Goal: Task Accomplishment & Management: Manage account settings

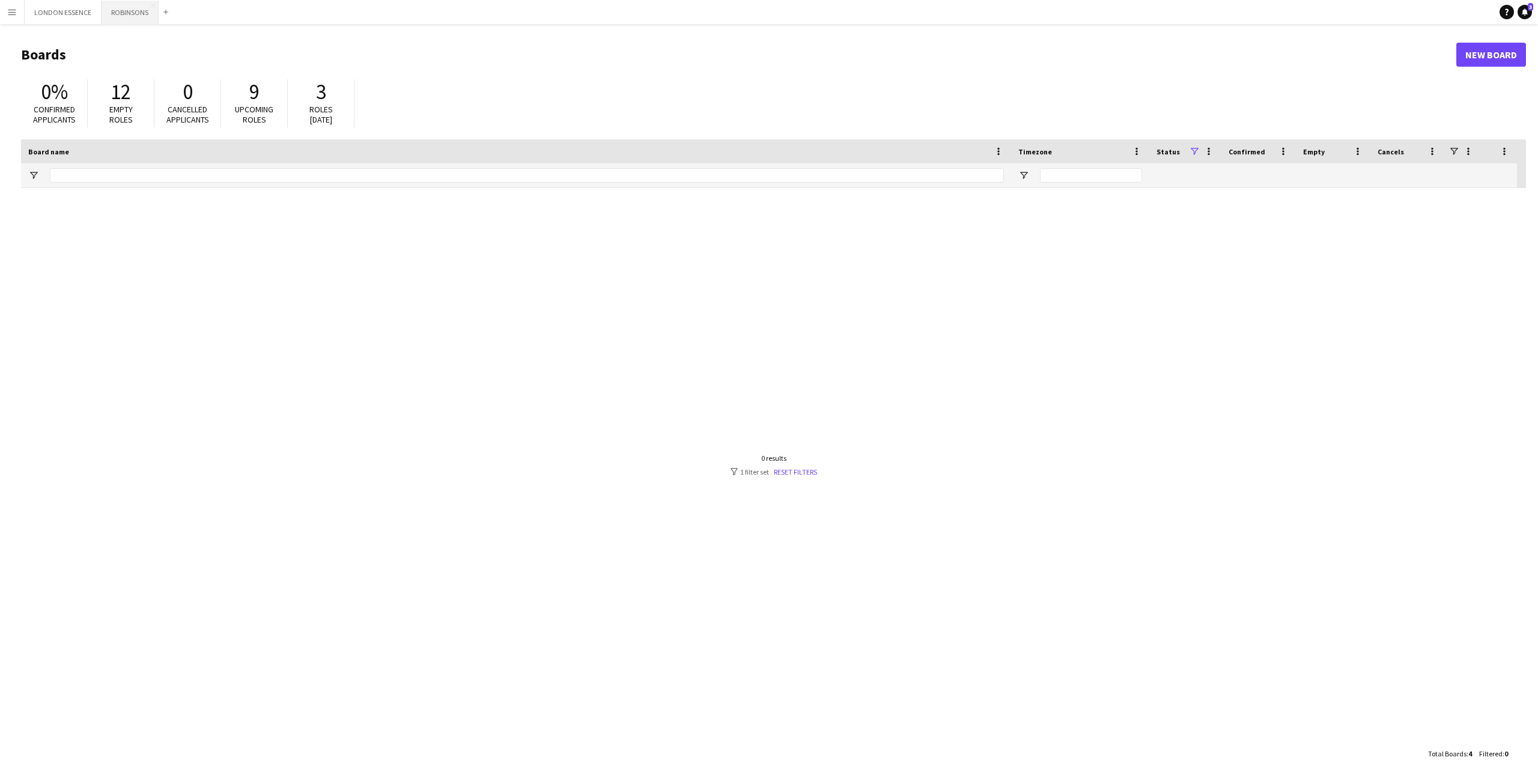
click at [128, 17] on button "ROBINSONS Close" at bounding box center [130, 12] width 57 height 24
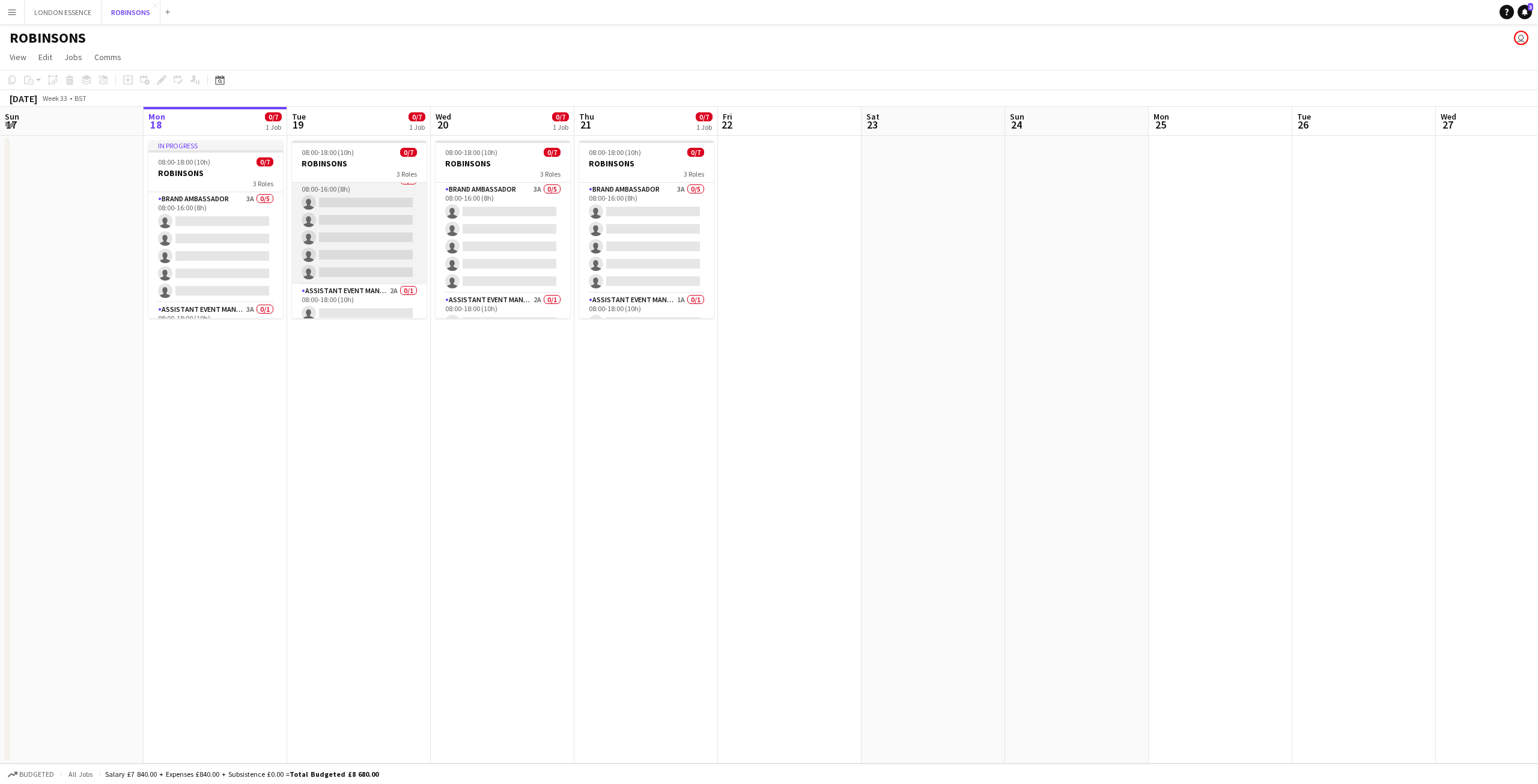
scroll to position [10, 0]
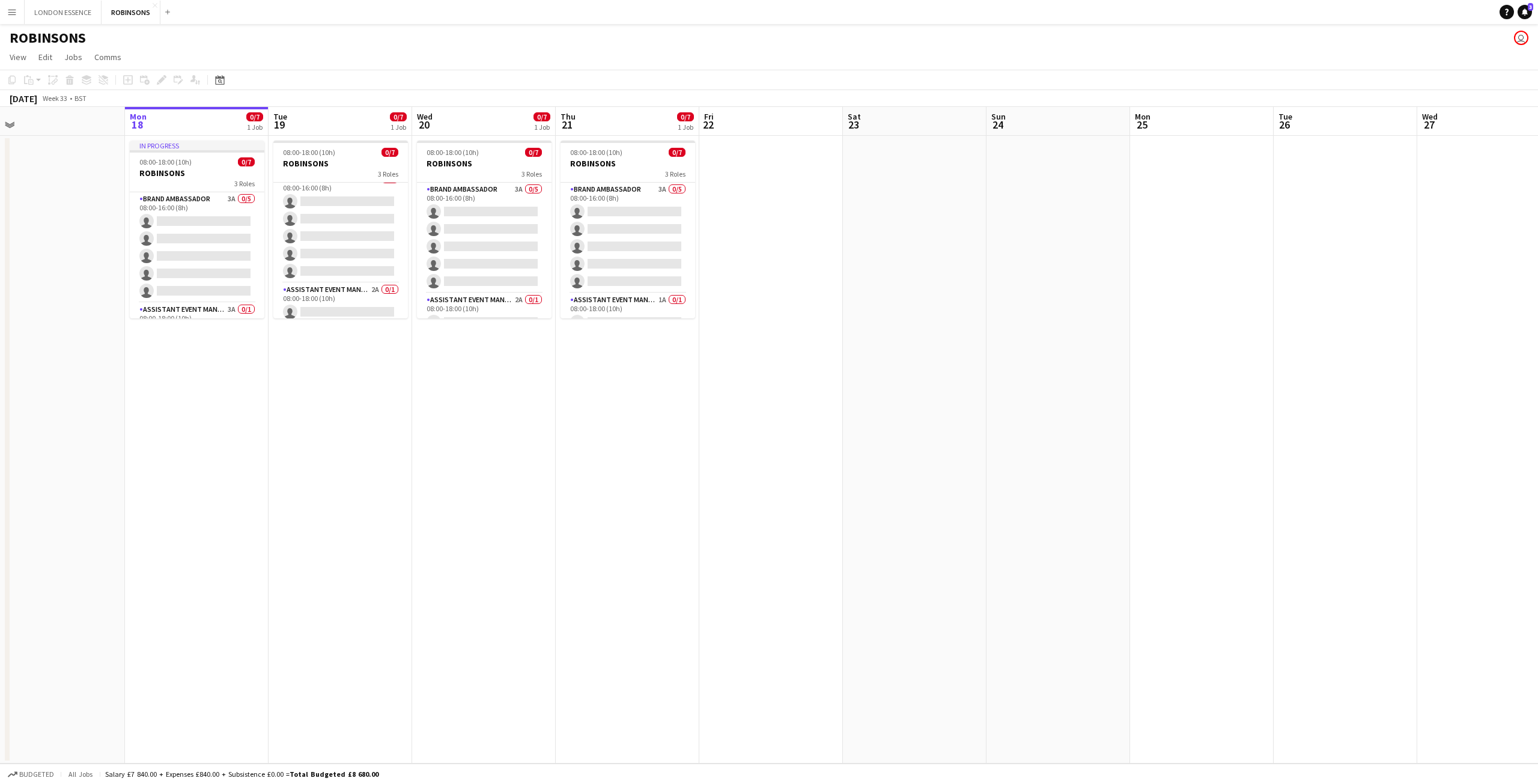
drag, startPoint x: 214, startPoint y: 323, endPoint x: 195, endPoint y: 317, distance: 19.9
click at [195, 317] on app-calendar-viewport "Thu 14 0/7 1 Job Fri 15 Sat 16 Sun 17 Mon 18 0/7 1 Job Tue 19 0/7 1 Job Wed 20 …" at bounding box center [769, 436] width 1538 height 657
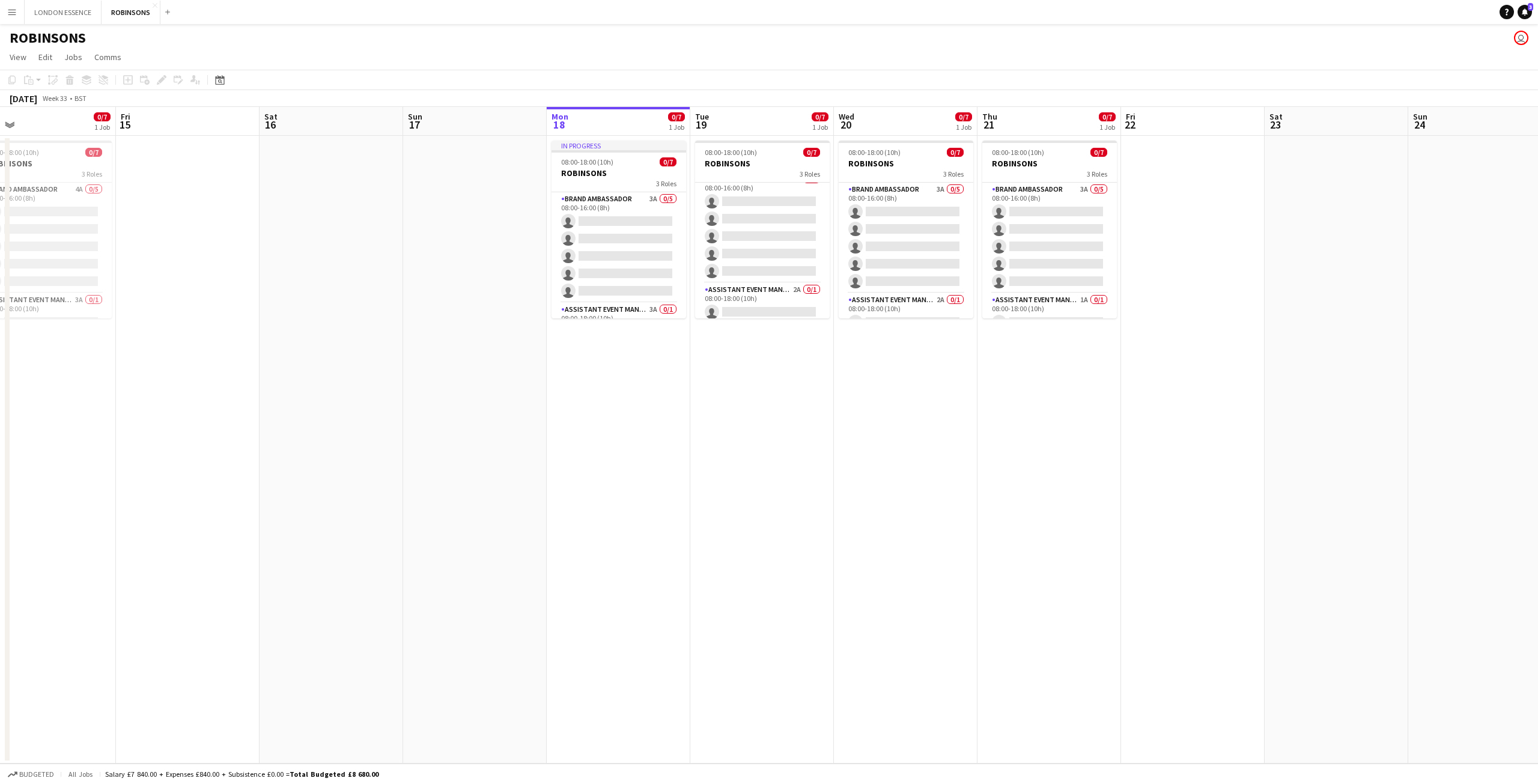
drag, startPoint x: 163, startPoint y: 147, endPoint x: 291, endPoint y: 177, distance: 131.5
click at [291, 177] on app-calendar-viewport "Tue 12 0/7 1 Job Wed 13 0/7 1 Job Thu 14 0/7 1 Job Fri 15 Sat 16 Sun 17 Mon 18 …" at bounding box center [769, 436] width 1538 height 657
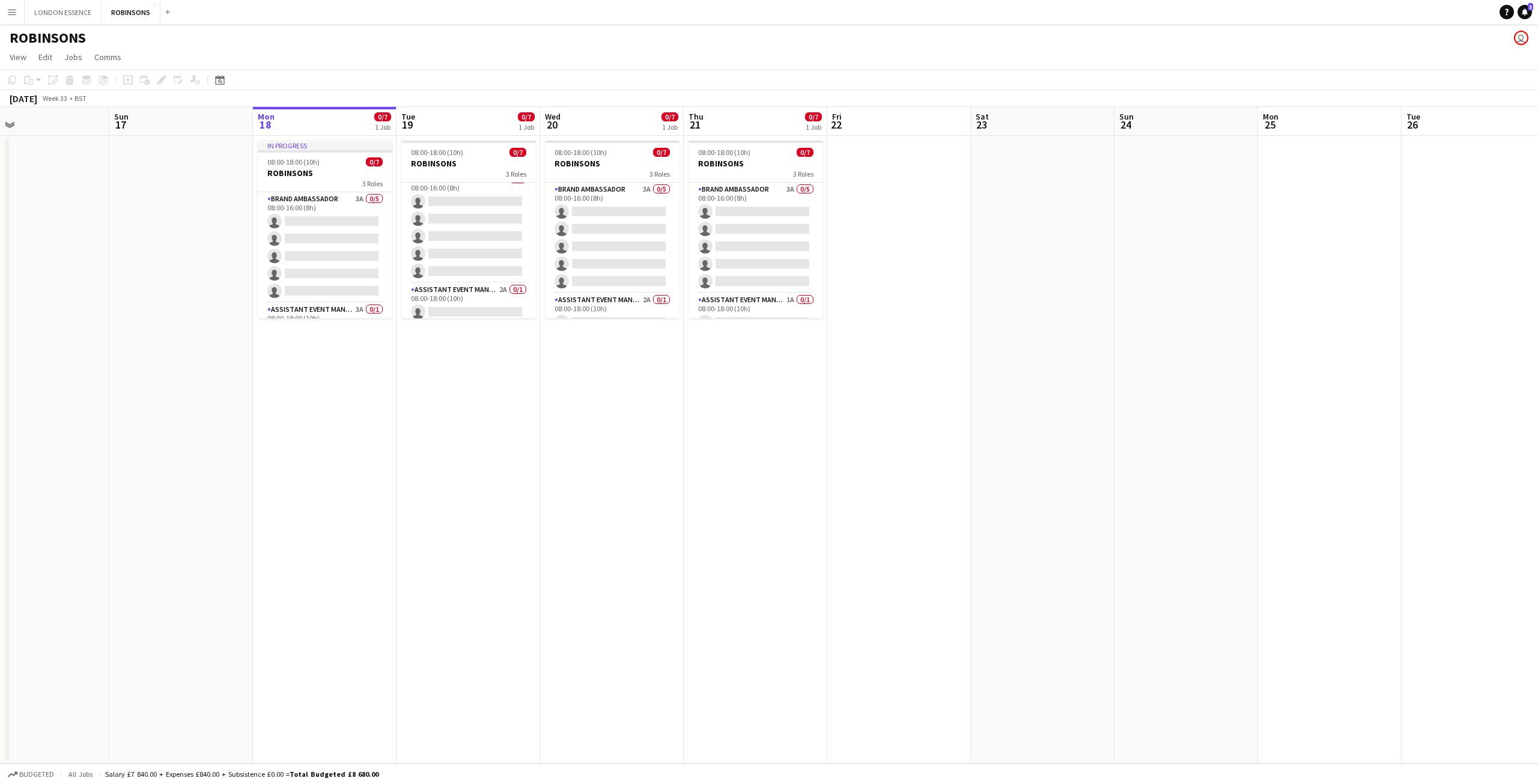
click at [291, 177] on h3 "ROBINSONS" at bounding box center [325, 172] width 134 height 11
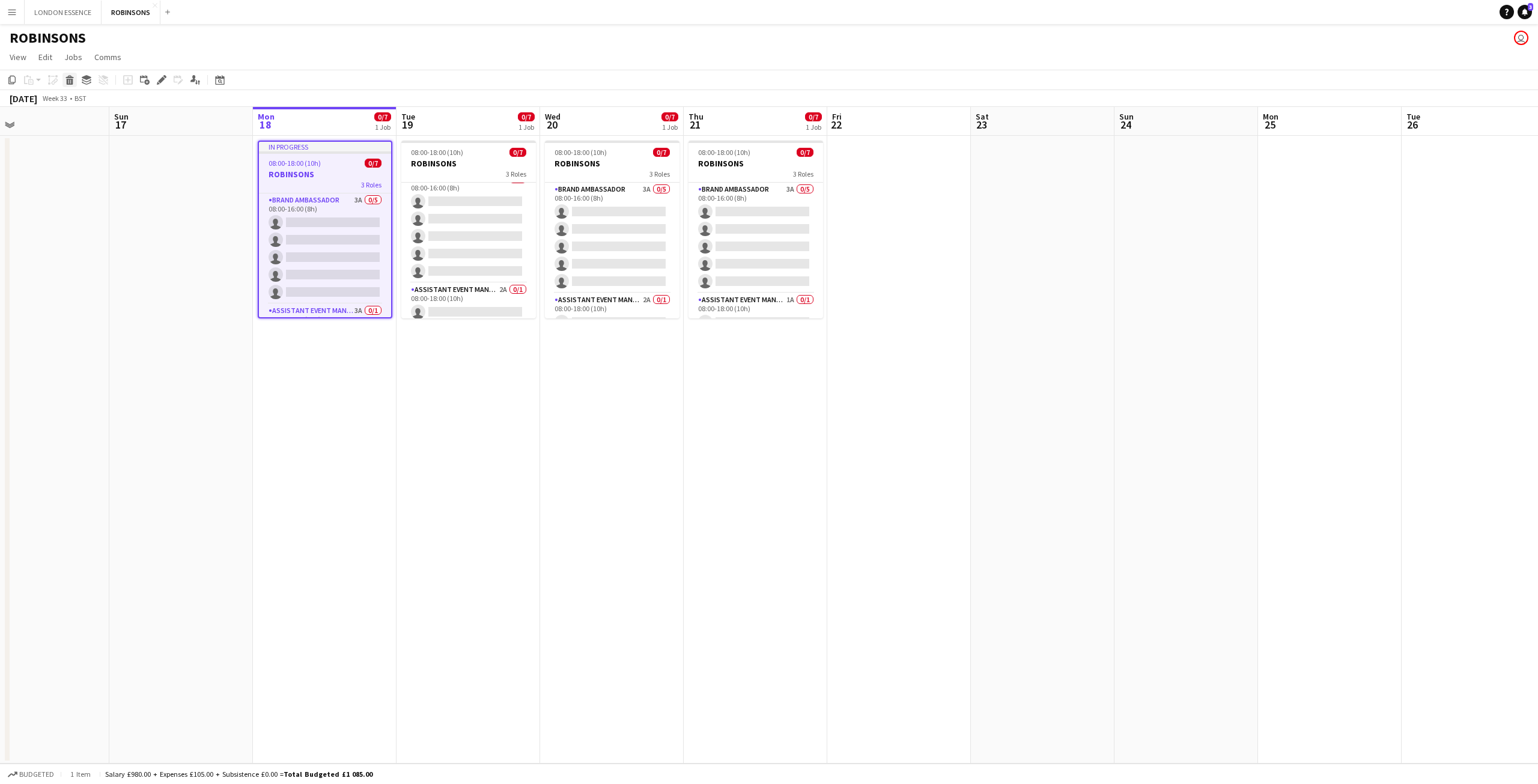
click at [75, 81] on div "Delete" at bounding box center [69, 80] width 14 height 14
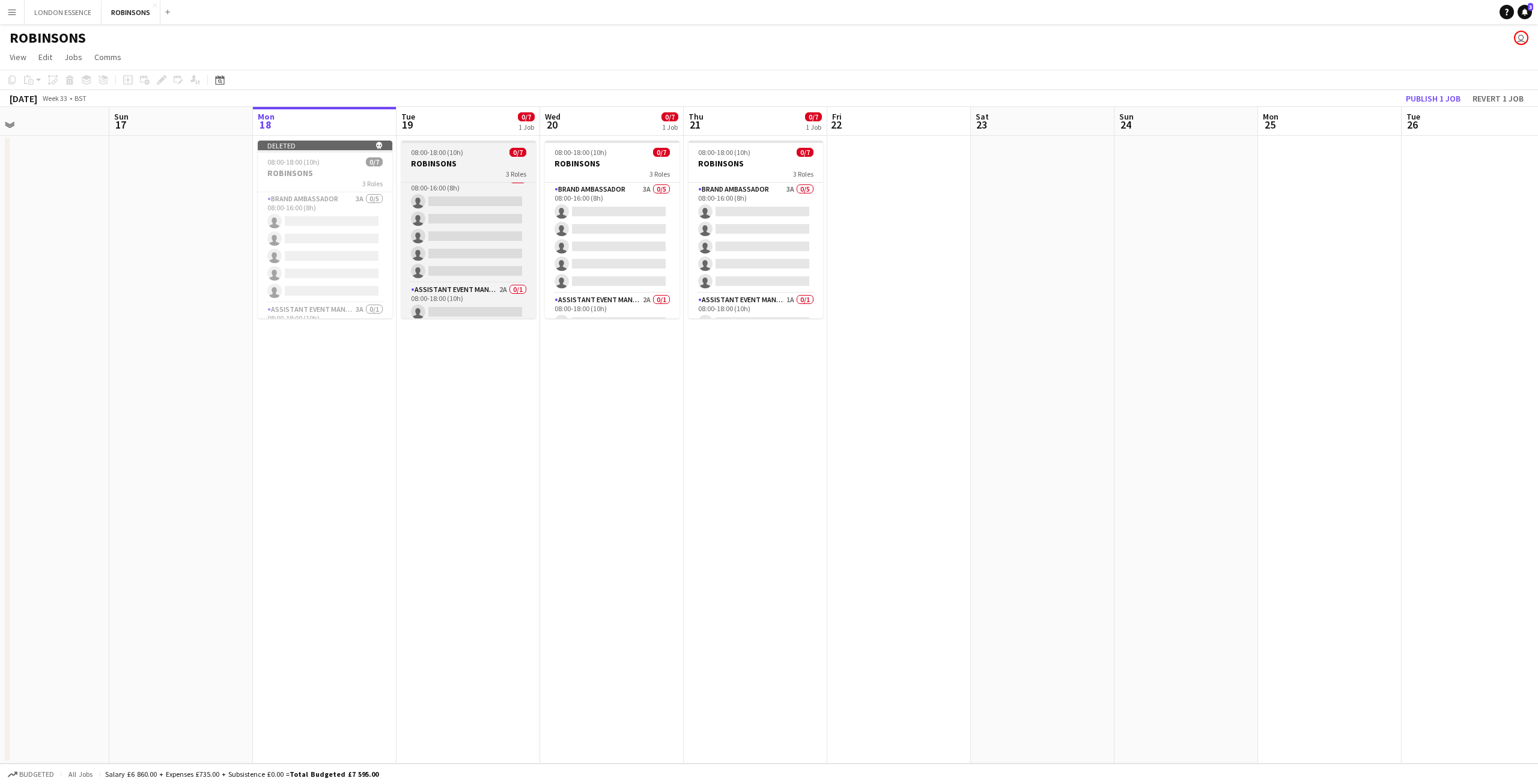
click at [449, 172] on div "3 Roles" at bounding box center [469, 173] width 134 height 9
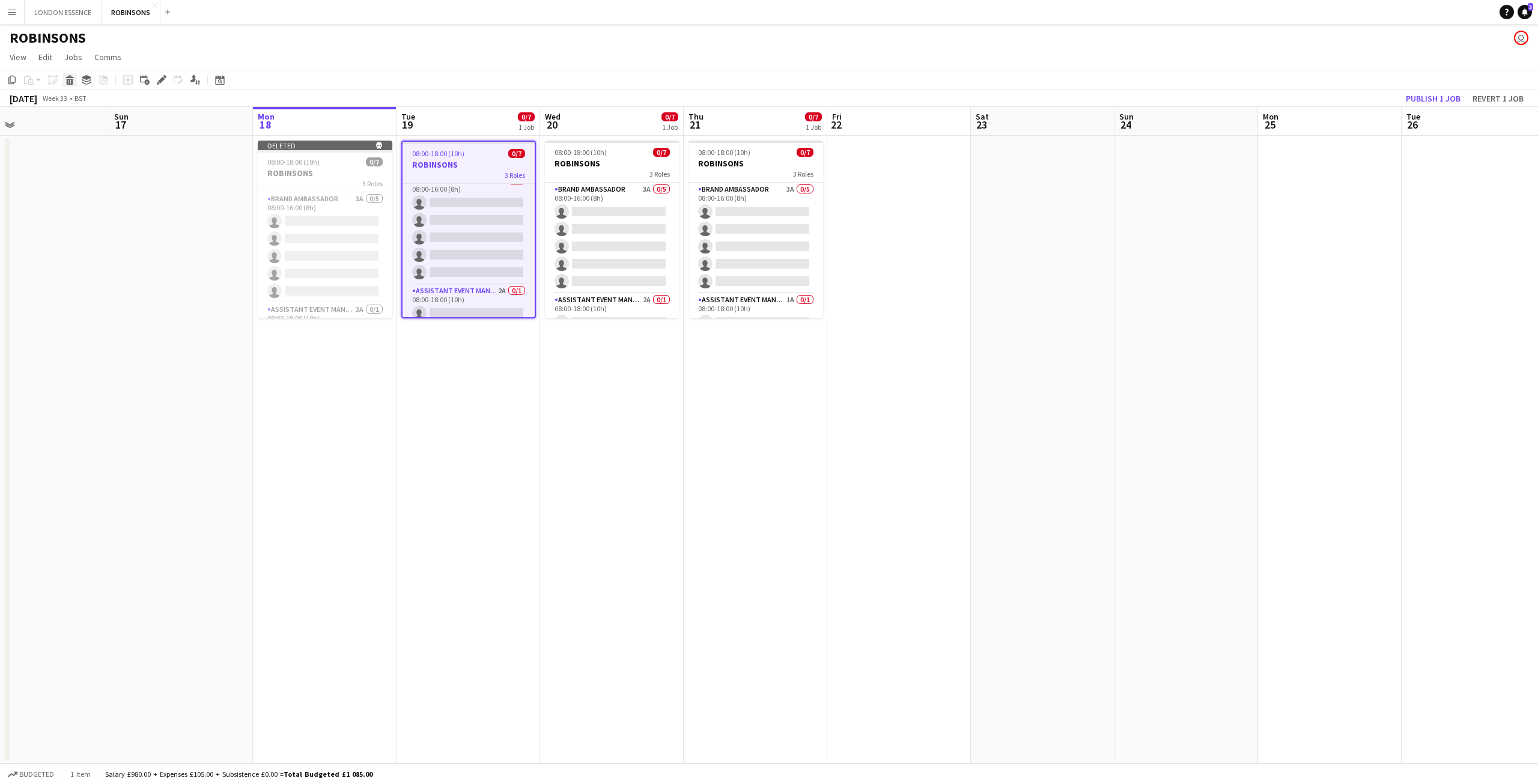
click at [68, 79] on icon "Delete" at bounding box center [69, 79] width 9 height 9
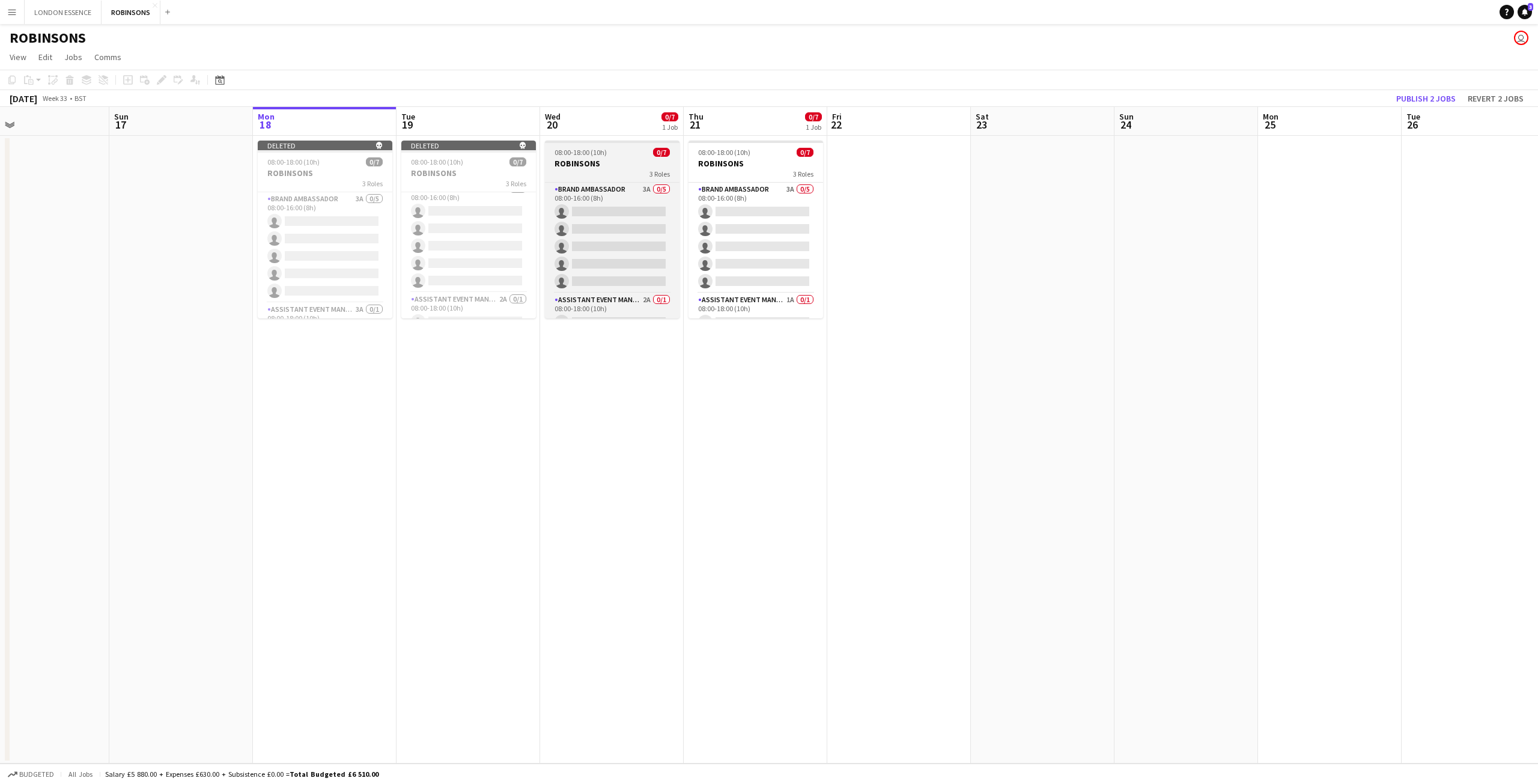
click at [580, 162] on h3 "ROBINSONS" at bounding box center [612, 163] width 134 height 11
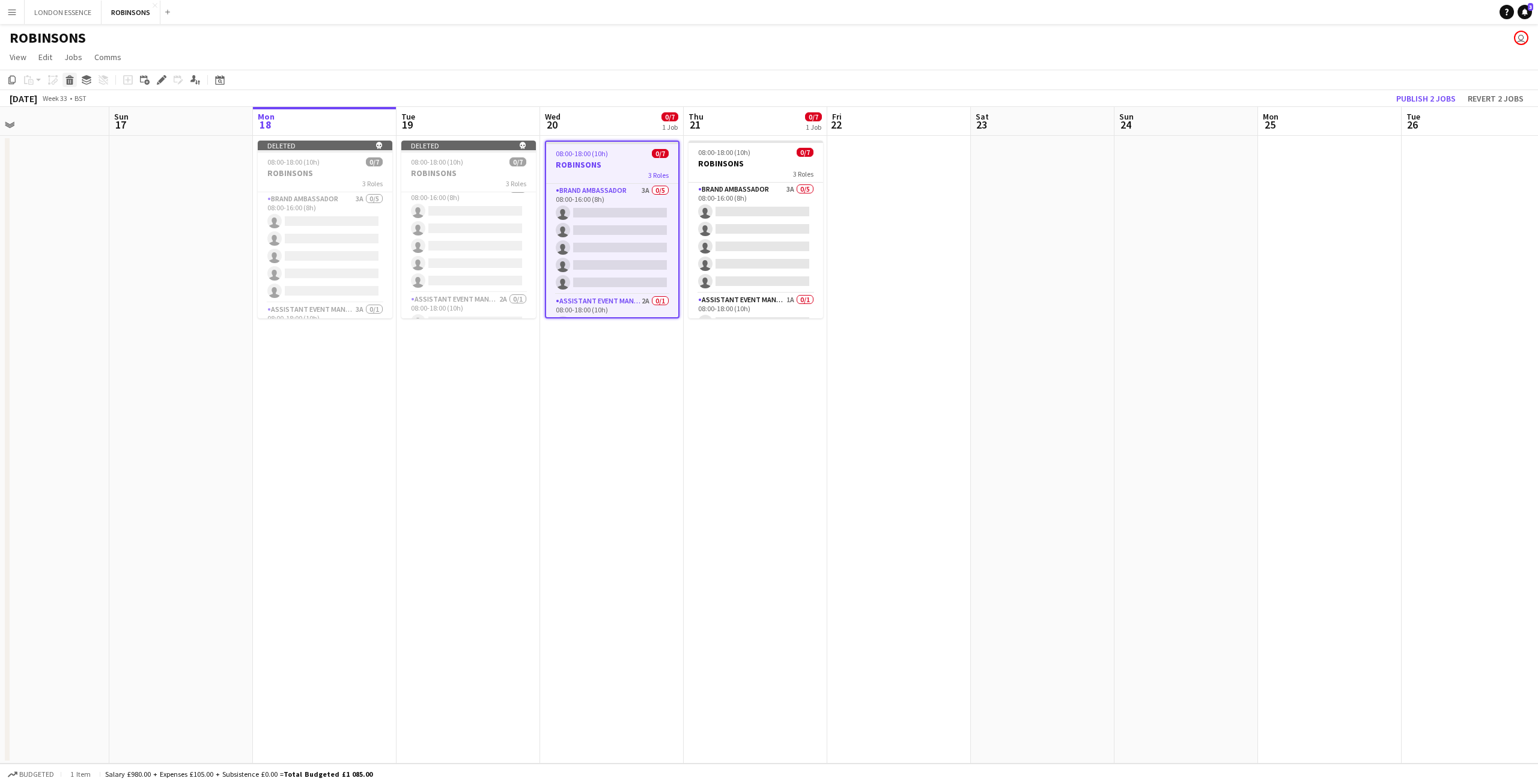
click at [75, 82] on div "Delete" at bounding box center [69, 80] width 14 height 14
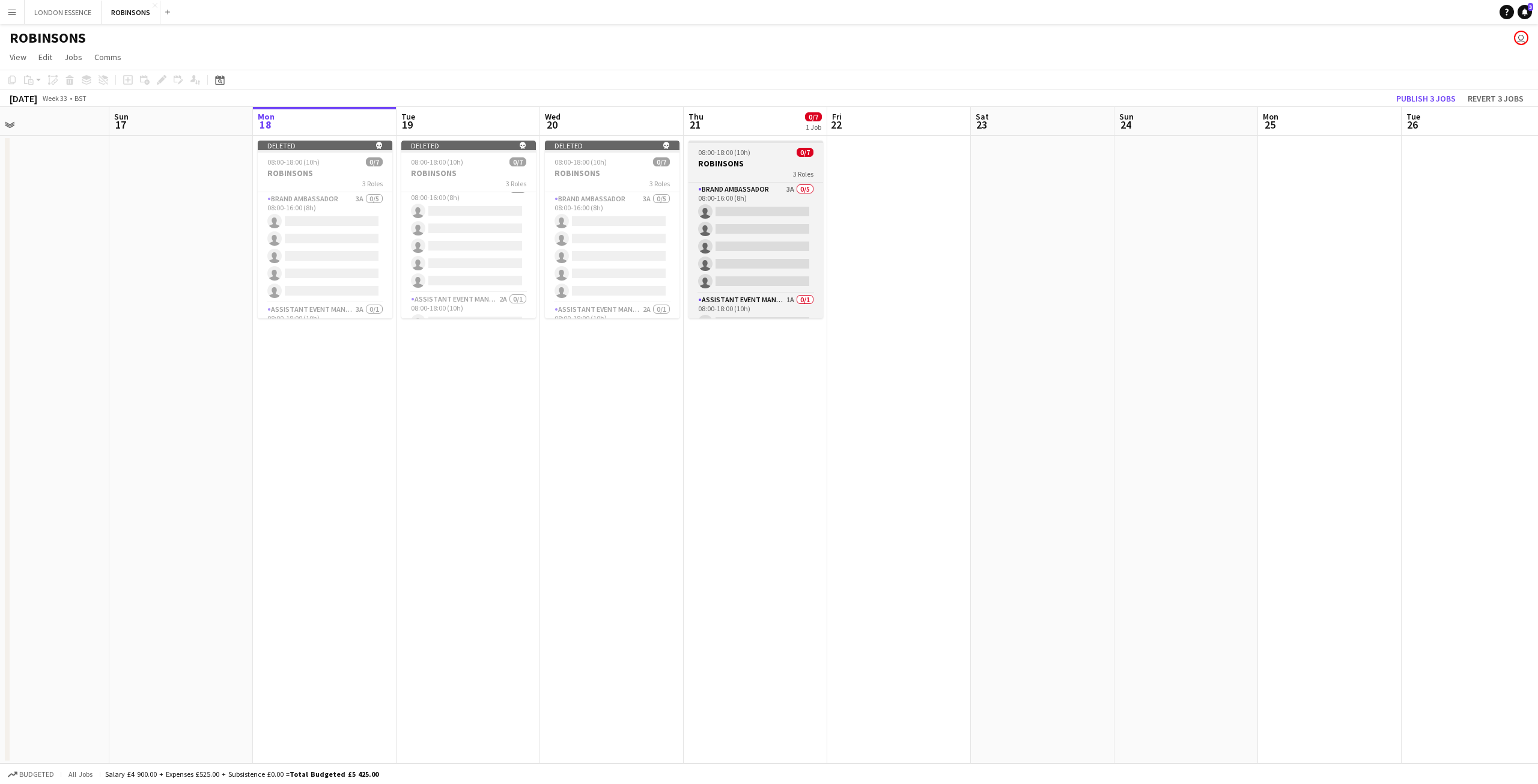
drag, startPoint x: 723, startPoint y: 162, endPoint x: 706, endPoint y: 150, distance: 20.8
click at [706, 150] on span "08:00-18:00 (10h)" at bounding box center [724, 152] width 52 height 9
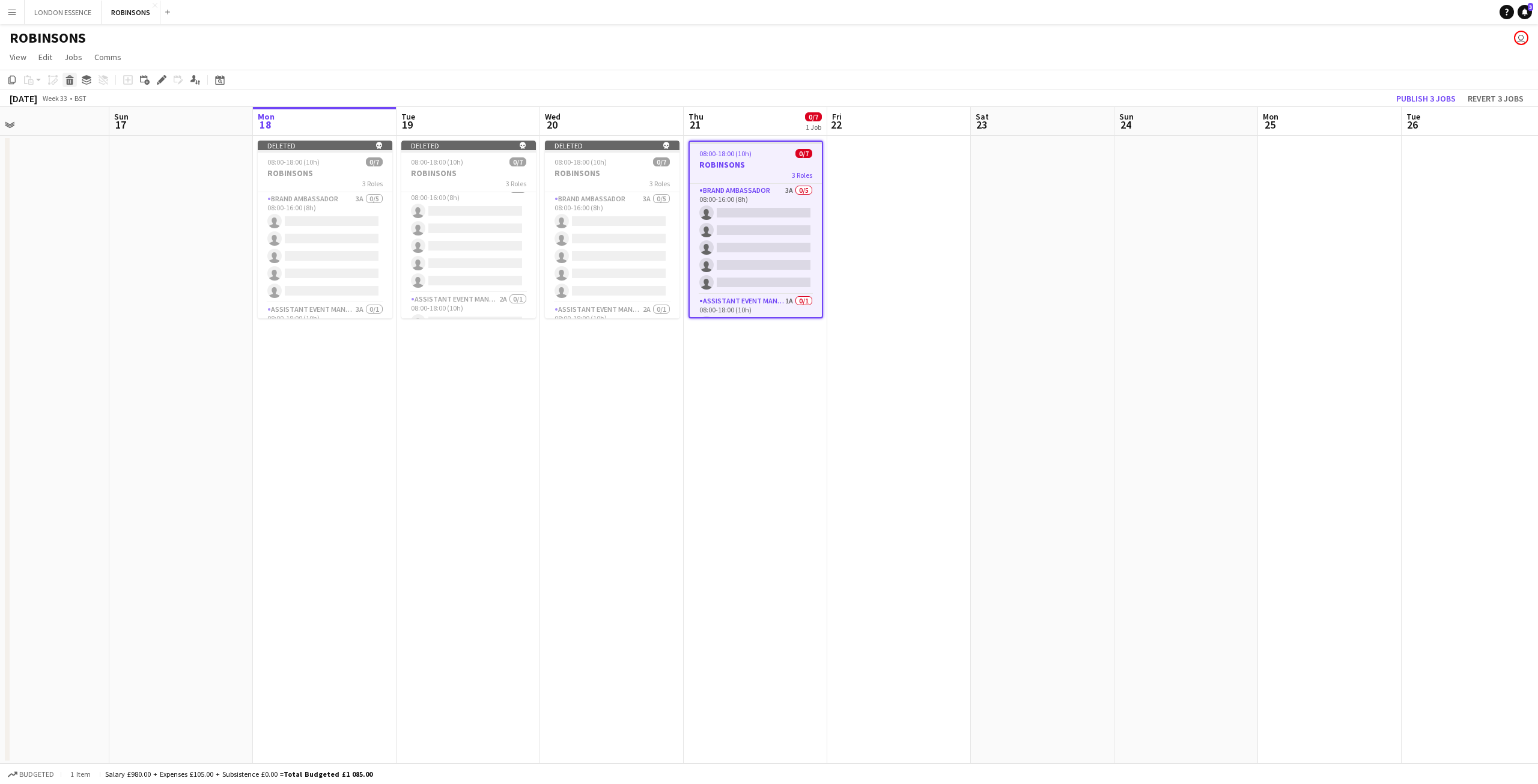
click at [73, 77] on icon "Delete" at bounding box center [69, 79] width 9 height 9
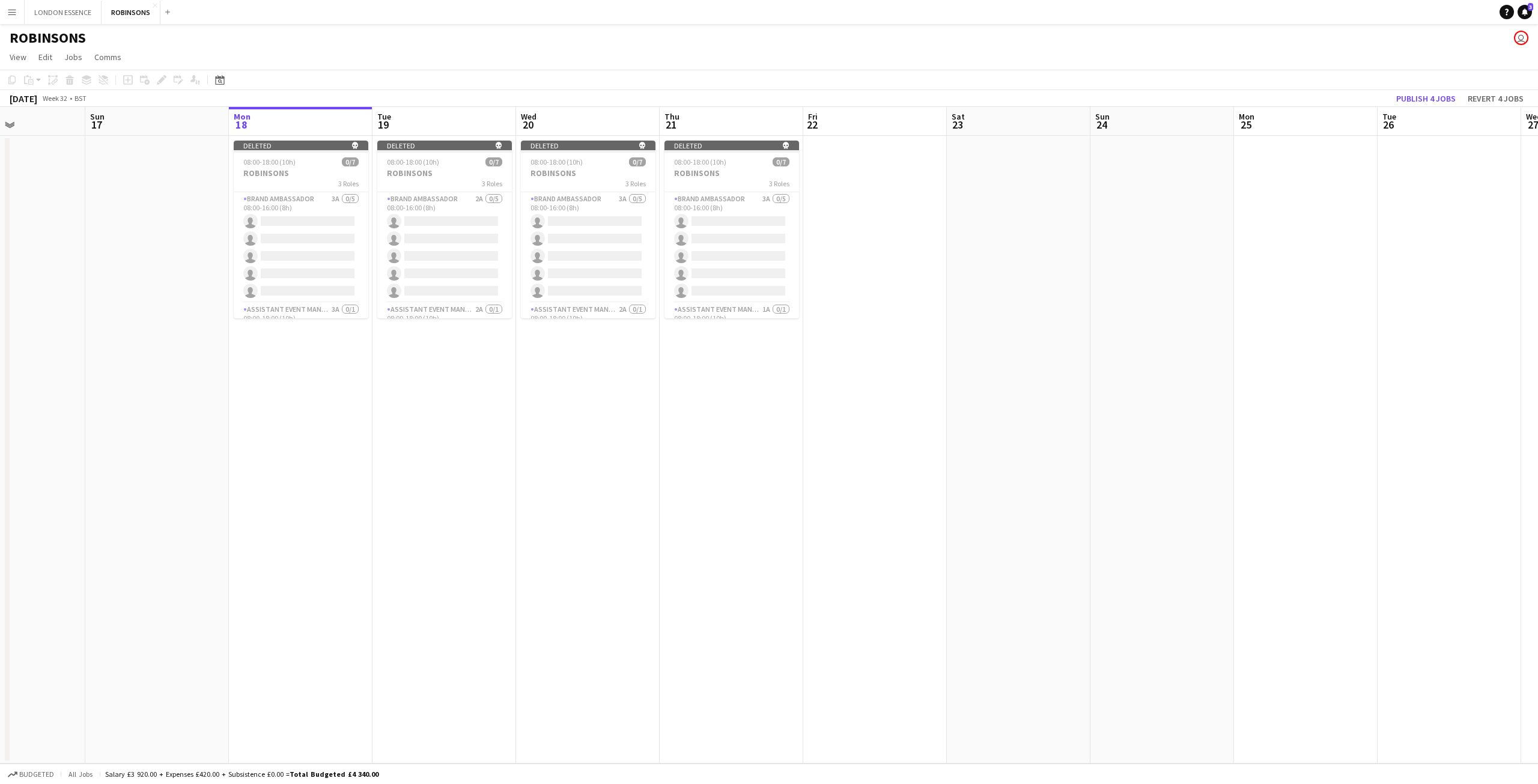
scroll to position [0, 348]
click at [10, 17] on button "Menu" at bounding box center [12, 12] width 24 height 24
click at [333, 63] on app-page-menu "View Day view expanded Day view collapsed Month view Date picker Jump to [DATE]…" at bounding box center [769, 59] width 1538 height 23
